Goal: Browse casually

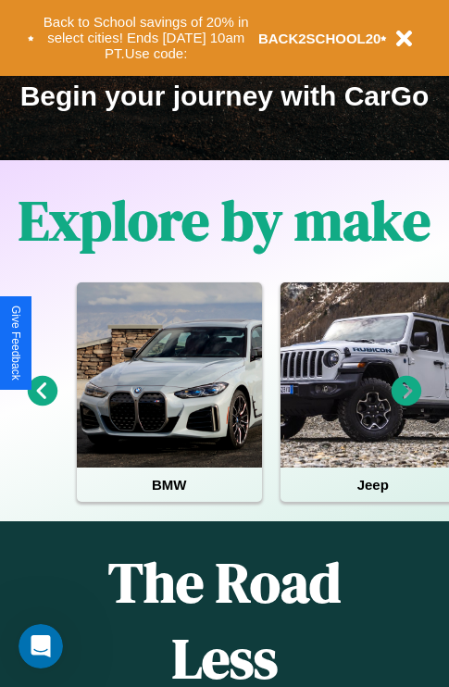
scroll to position [1190, 0]
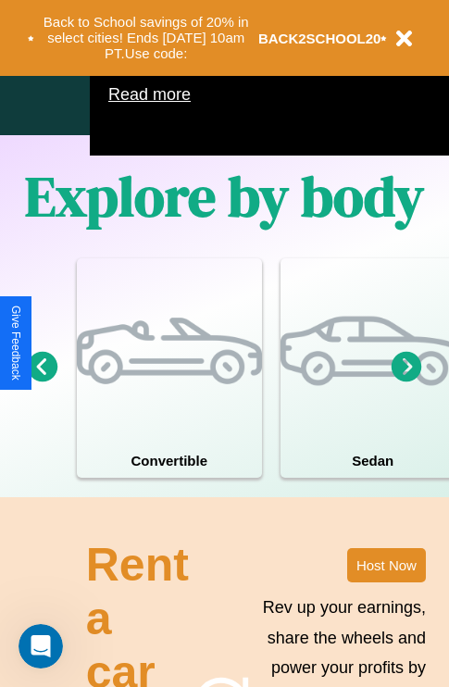
click at [407, 382] on icon at bounding box center [407, 366] width 31 height 31
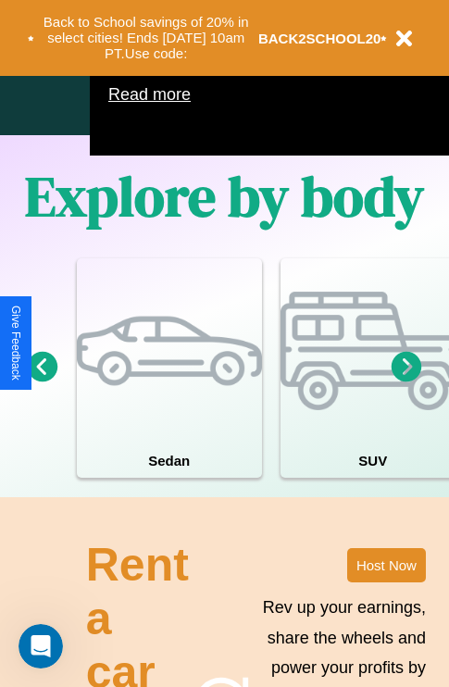
click at [407, 382] on icon at bounding box center [407, 366] width 31 height 31
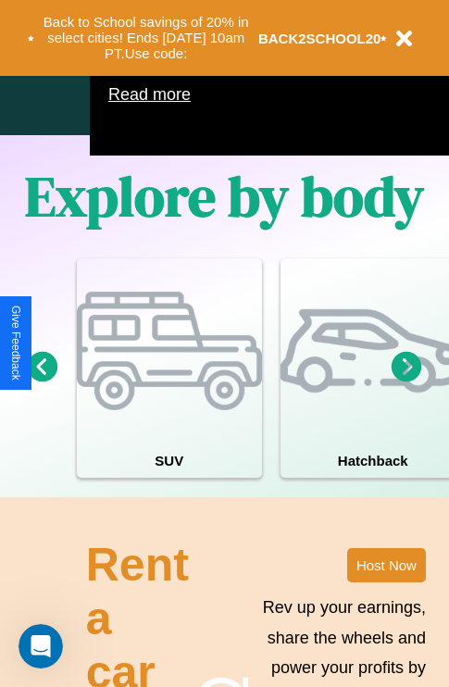
click at [42, 382] on icon at bounding box center [43, 366] width 31 height 31
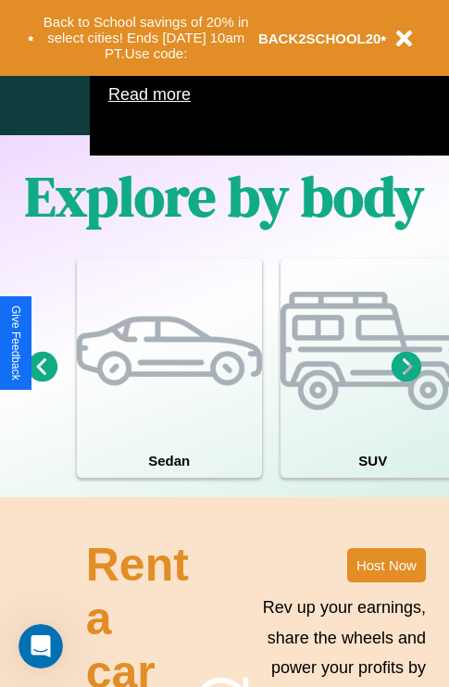
click at [407, 382] on icon at bounding box center [407, 366] width 31 height 31
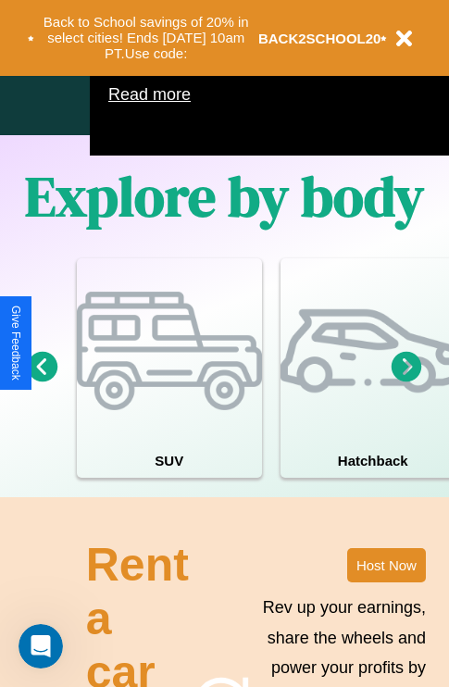
click at [407, 382] on icon at bounding box center [407, 366] width 31 height 31
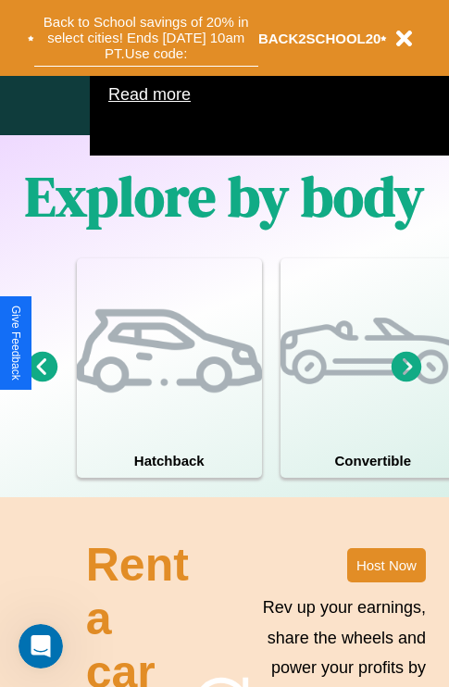
click at [145, 38] on button "Back to School savings of 20% in select cities! Ends [DATE] 10am PT. Use code:" at bounding box center [146, 37] width 224 height 57
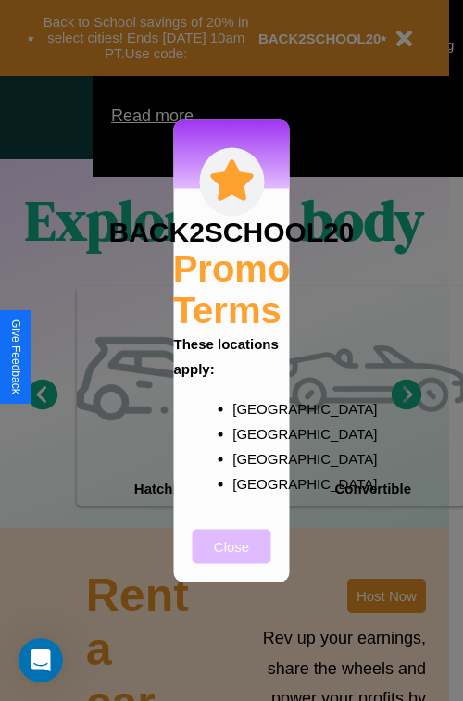
click at [232, 558] on button "Close" at bounding box center [232, 546] width 79 height 34
